Goal: Navigation & Orientation: Find specific page/section

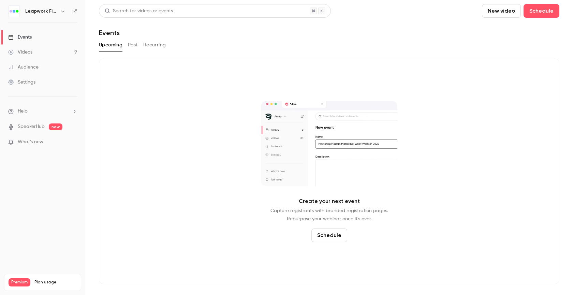
click at [59, 12] on button "button" at bounding box center [63, 11] width 8 height 8
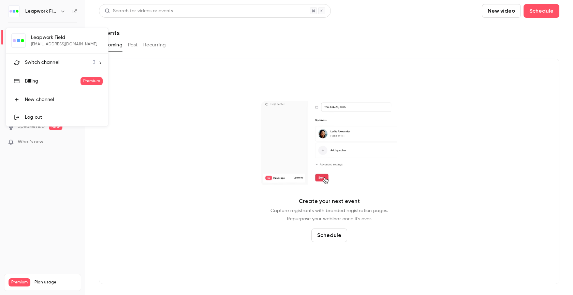
click at [41, 61] on span "Switch channel" at bounding box center [42, 62] width 34 height 7
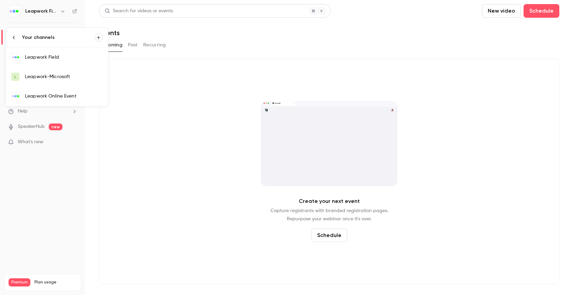
click at [60, 93] on div "Leapwork Online Event" at bounding box center [64, 96] width 78 height 7
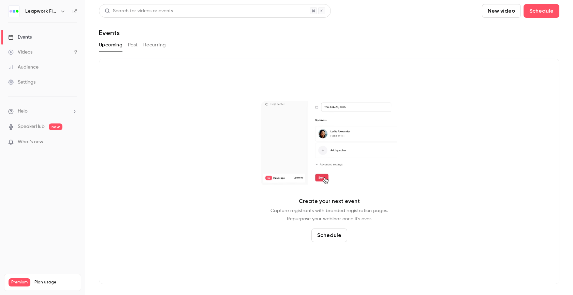
click at [61, 12] on icon "button" at bounding box center [62, 11] width 5 height 5
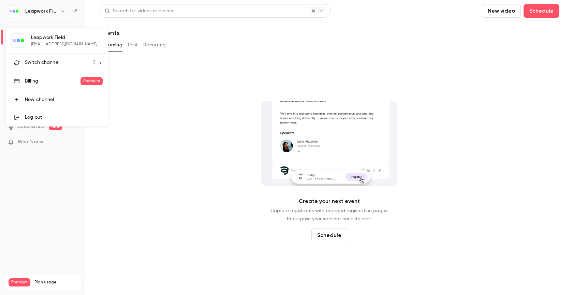
click at [58, 60] on span "Switch channel" at bounding box center [42, 62] width 34 height 7
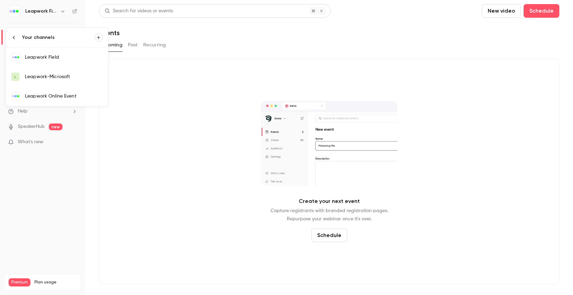
click at [69, 95] on div "Leapwork Online Event" at bounding box center [64, 96] width 78 height 7
